Goal: Task Accomplishment & Management: Manage account settings

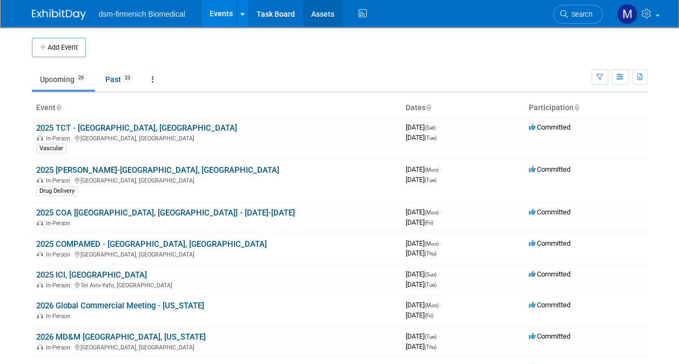
click at [323, 13] on link "Assets" at bounding box center [322, 13] width 39 height 27
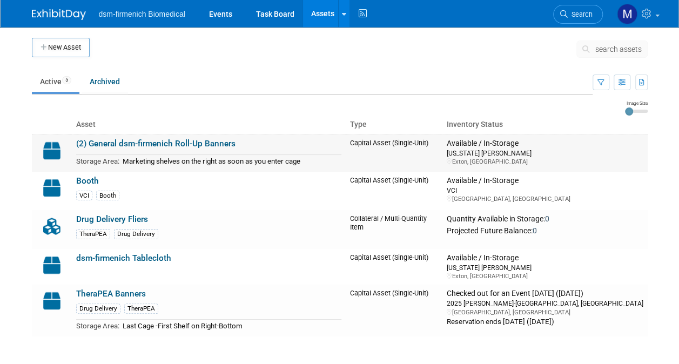
click at [173, 150] on td "(2) General dsm-firmenich Roll-Up Banners Storage Area: Marketing shelves on th…" at bounding box center [209, 153] width 274 height 38
click at [174, 159] on td "Marketing shelves on the right as soon as you enter cage" at bounding box center [230, 161] width 222 height 12
click at [142, 143] on link "(2) General dsm-firmenich Roll-Up Banners" at bounding box center [155, 144] width 159 height 10
click at [130, 223] on link "Drug Delivery Fliers" at bounding box center [112, 220] width 72 height 10
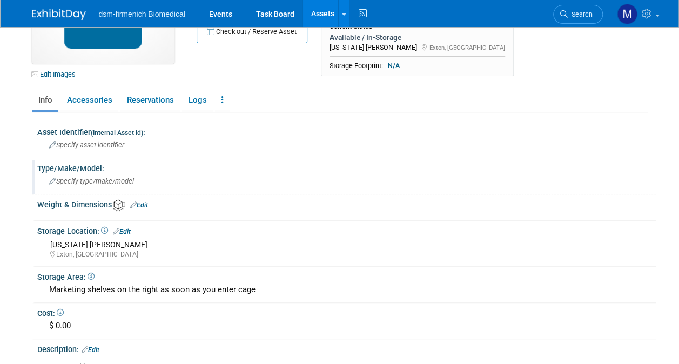
scroll to position [162, 0]
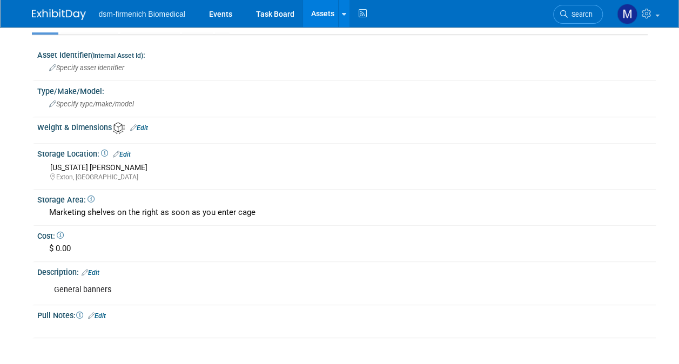
click at [102, 316] on link "Edit" at bounding box center [97, 316] width 18 height 8
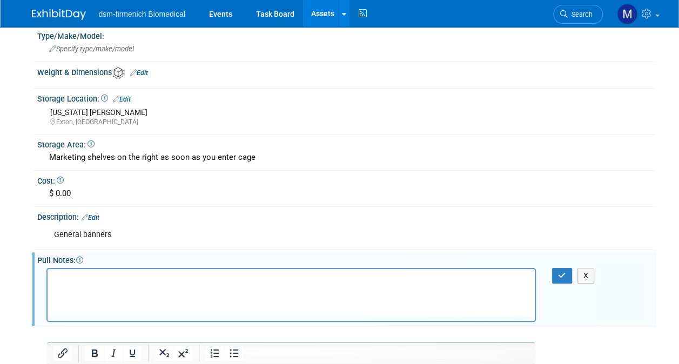
scroll to position [270, 0]
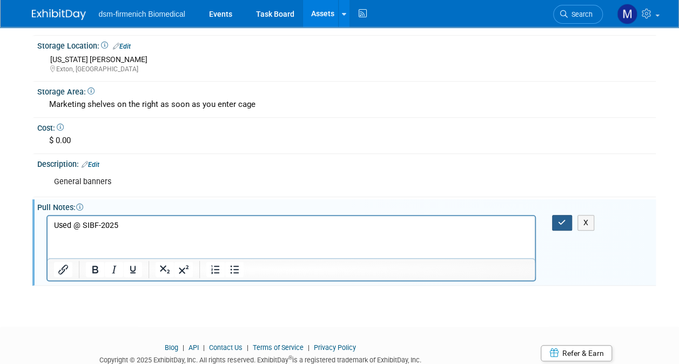
click at [565, 225] on button "button" at bounding box center [562, 223] width 20 height 16
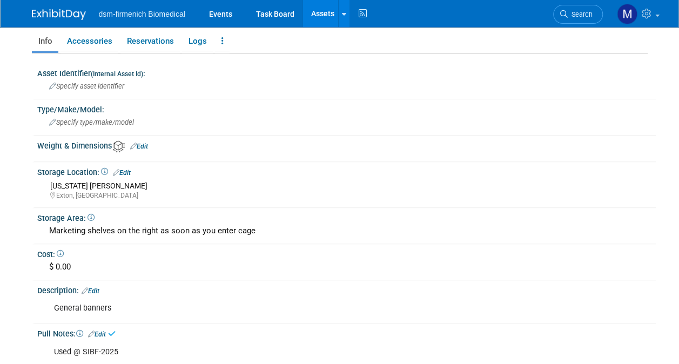
scroll to position [0, 0]
